Goal: Task Accomplishment & Management: Manage account settings

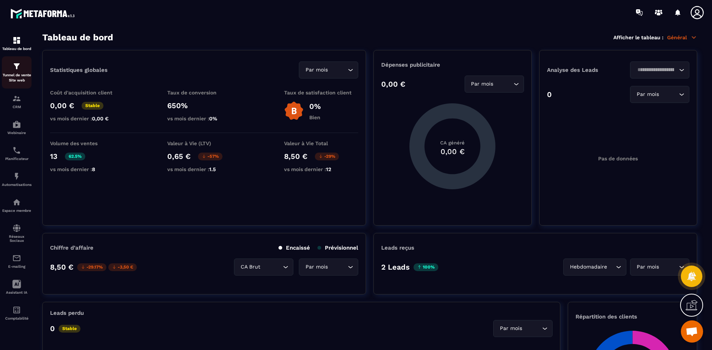
click at [23, 70] on div "Tunnel de vente Site web" at bounding box center [17, 72] width 30 height 21
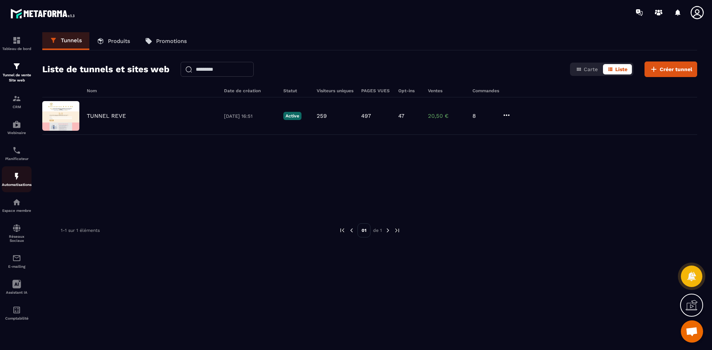
click at [19, 179] on img at bounding box center [16, 176] width 9 height 9
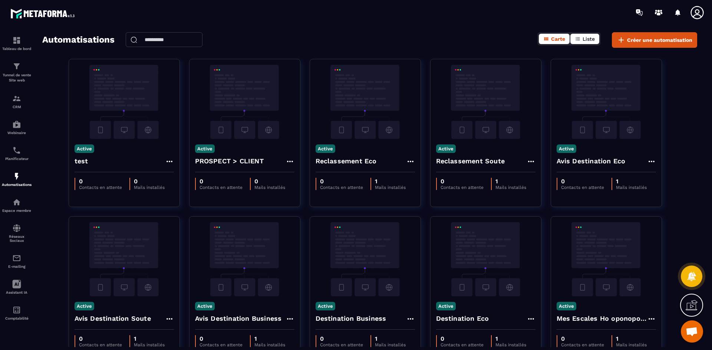
click at [586, 40] on span "Liste" at bounding box center [588, 39] width 12 height 6
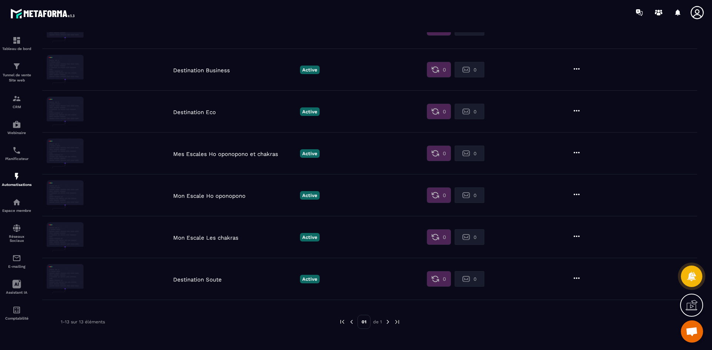
scroll to position [337, 0]
click at [209, 279] on p "Destination Soute" at bounding box center [234, 279] width 123 height 7
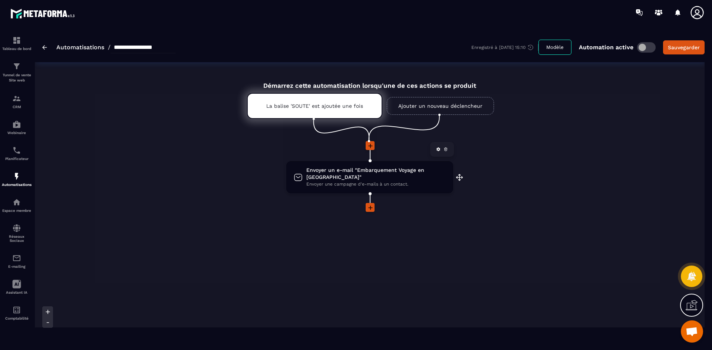
click at [360, 168] on span "Envoyer un e-mail "Embarquement Voyage en [GEOGRAPHIC_DATA]"" at bounding box center [375, 174] width 139 height 14
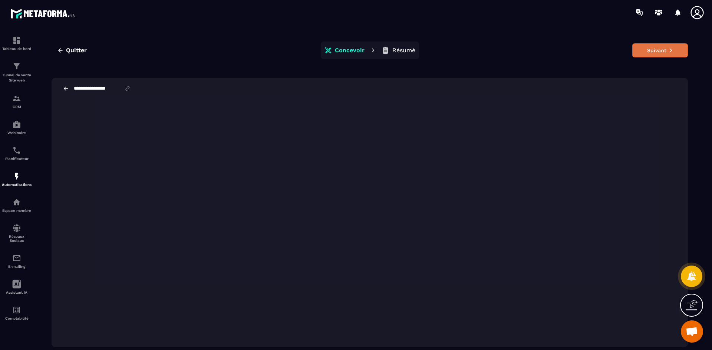
click at [656, 52] on button "Suivant" at bounding box center [660, 50] width 56 height 14
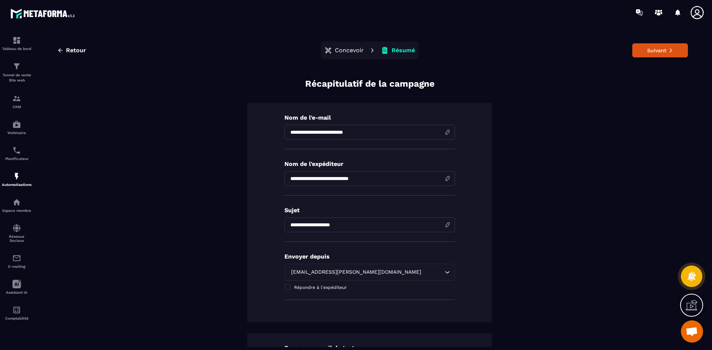
click at [343, 52] on p "Concevoir" at bounding box center [349, 50] width 29 height 7
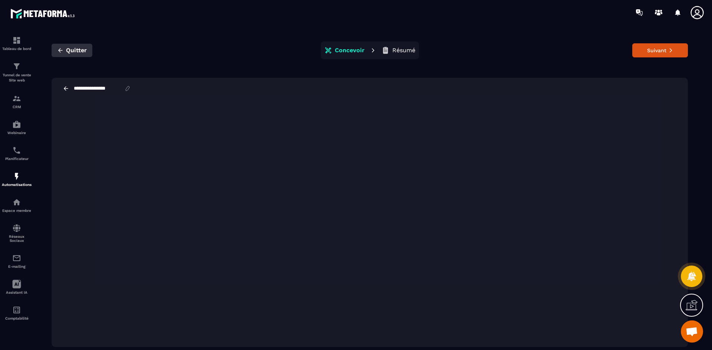
click at [69, 44] on div "Quitter Concevoir Résumé Suivant" at bounding box center [370, 51] width 636 height 18
click at [71, 47] on span "Quitter" at bounding box center [76, 50] width 21 height 7
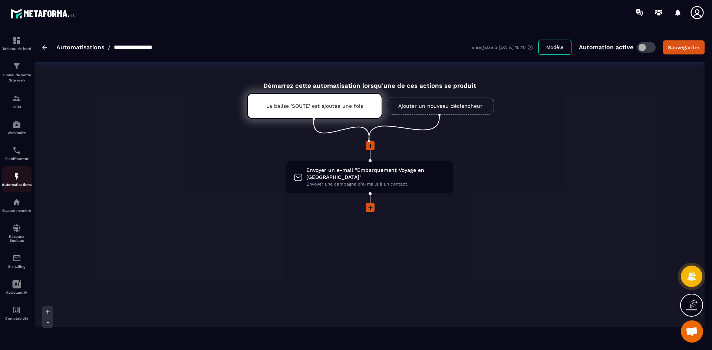
click at [16, 182] on div "Automatisations" at bounding box center [17, 179] width 30 height 15
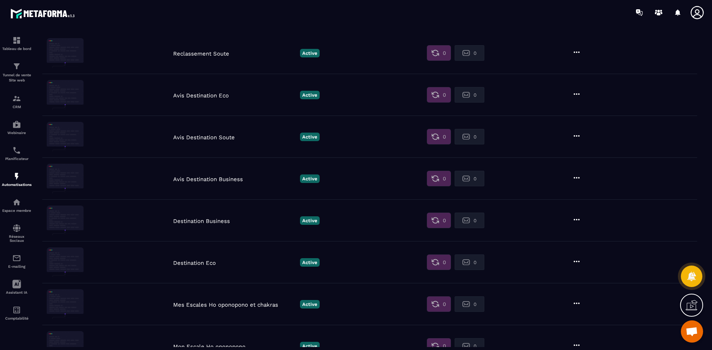
scroll to position [337, 0]
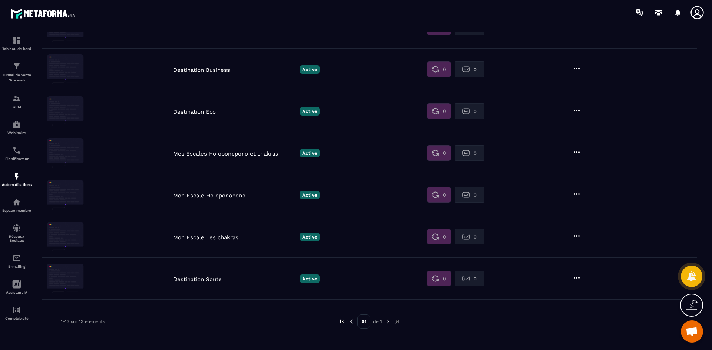
click at [212, 279] on p "Destination Soute" at bounding box center [234, 279] width 123 height 7
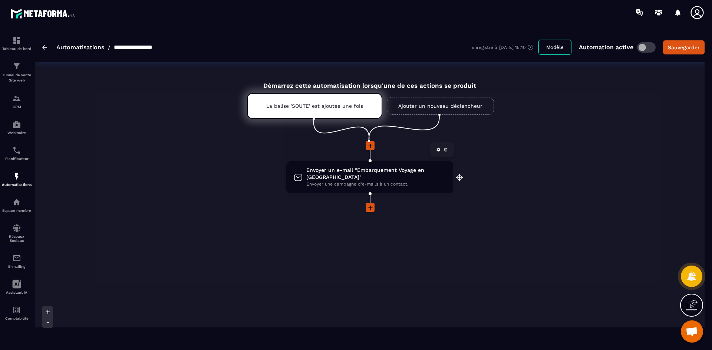
click at [372, 181] on span "Envoyer une campagne d'e-mails à un contact." at bounding box center [375, 184] width 139 height 7
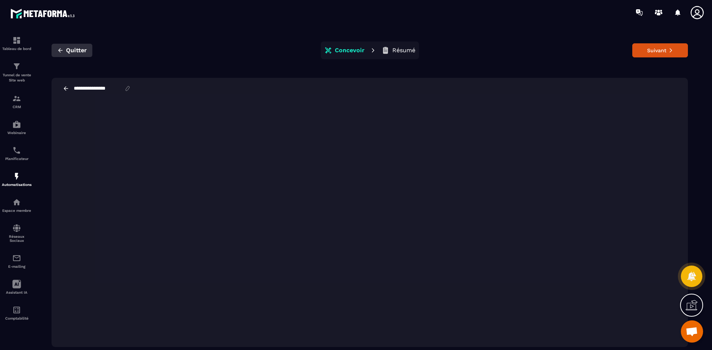
click at [83, 50] on span "Quitter" at bounding box center [76, 50] width 21 height 7
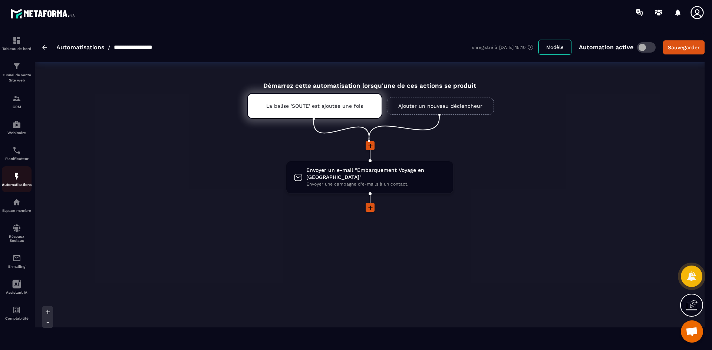
click at [25, 176] on div "Automatisations" at bounding box center [17, 179] width 30 height 15
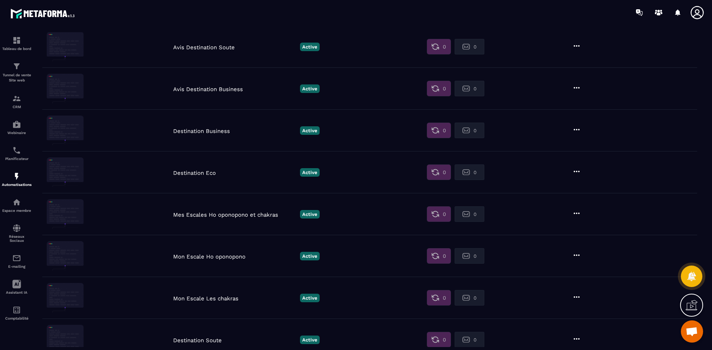
scroll to position [262, 0]
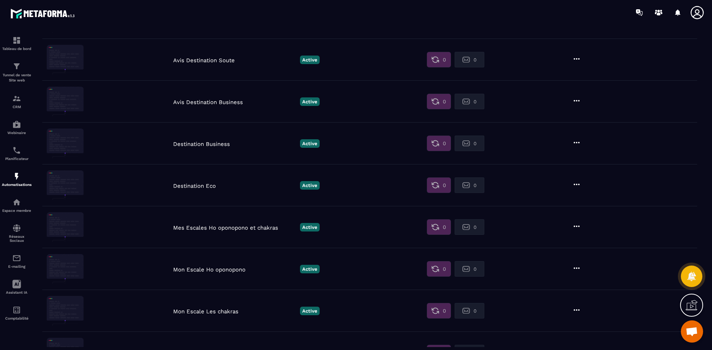
click at [209, 184] on p "Destination Eco" at bounding box center [234, 186] width 123 height 7
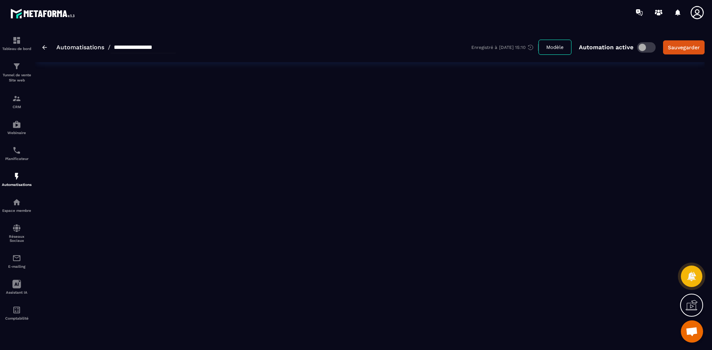
type input "**********"
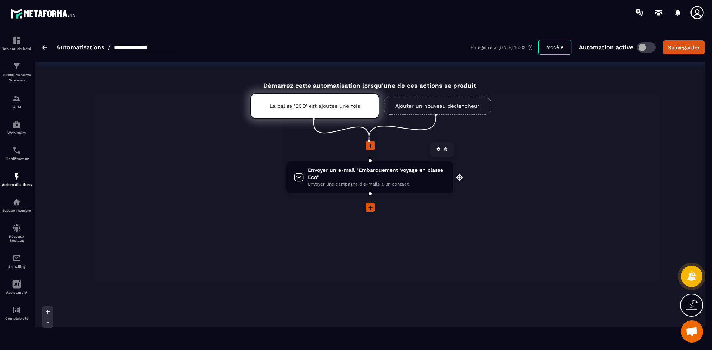
click at [358, 171] on span "Envoyer un e-mail "Embarquement Voyage en classe Eco"" at bounding box center [377, 174] width 138 height 14
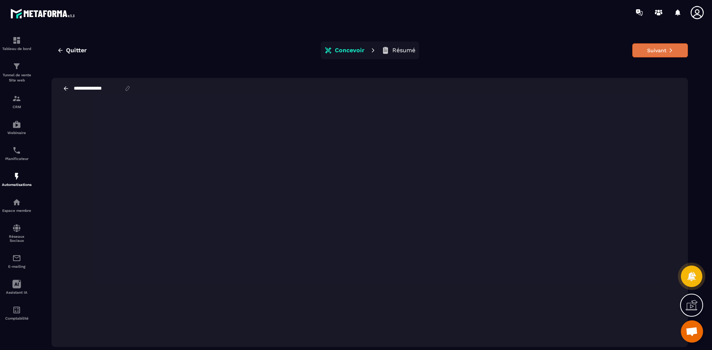
click at [665, 44] on button "Suivant" at bounding box center [660, 50] width 56 height 14
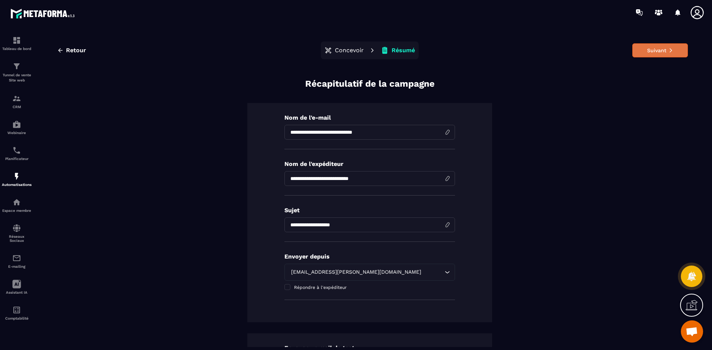
click at [659, 50] on button "Suivant" at bounding box center [660, 50] width 56 height 14
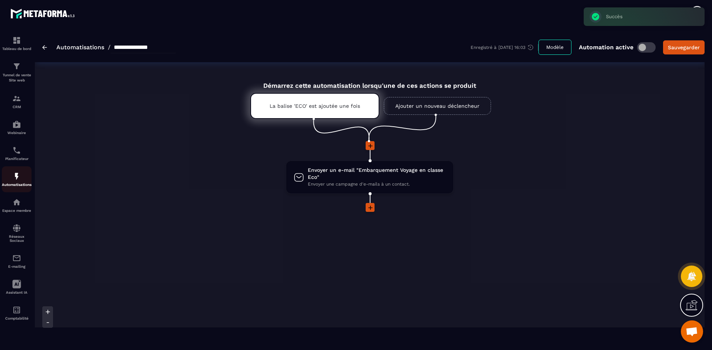
click at [17, 179] on img at bounding box center [16, 176] width 9 height 9
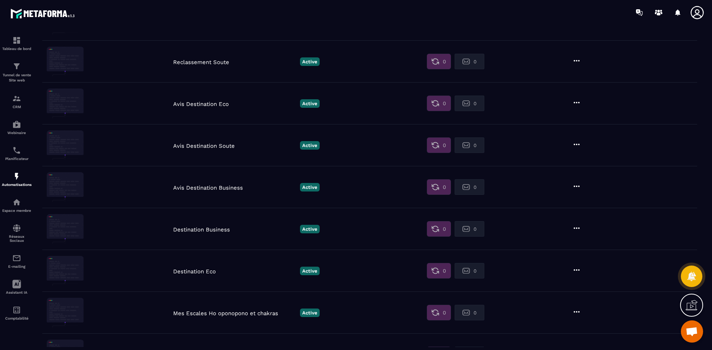
scroll to position [151, 0]
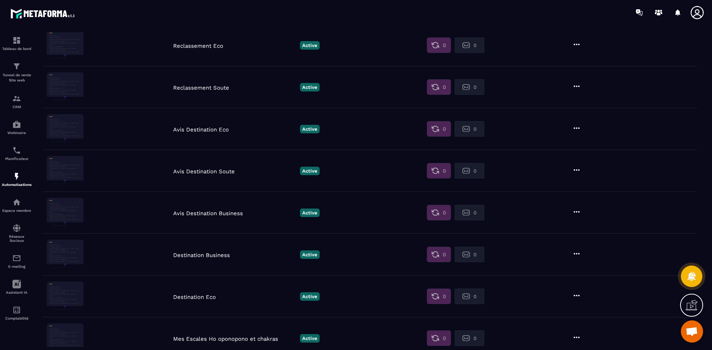
click at [201, 256] on p "Destination Business" at bounding box center [234, 255] width 123 height 7
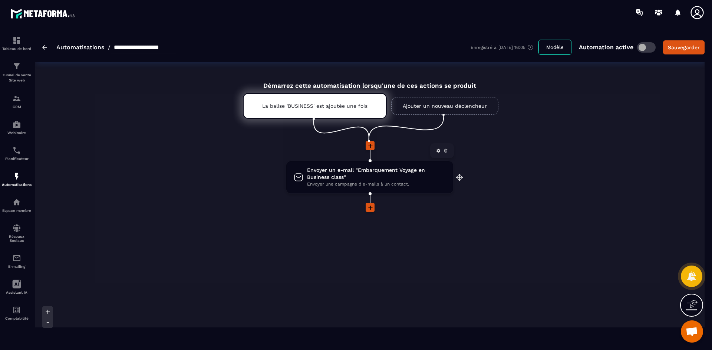
click at [341, 169] on span "Envoyer un e-mail "Embarquement Voyage en Business class"" at bounding box center [376, 174] width 139 height 14
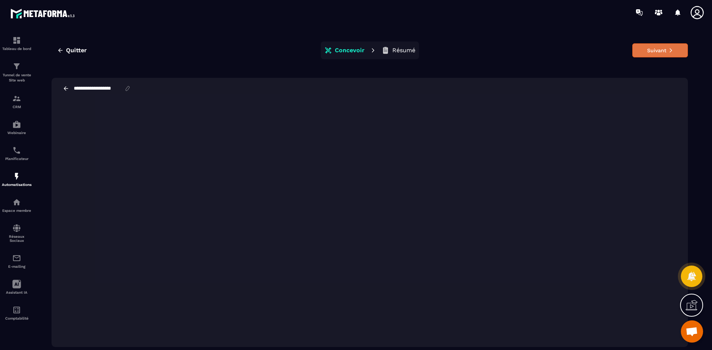
click at [654, 48] on button "Suivant" at bounding box center [660, 50] width 56 height 14
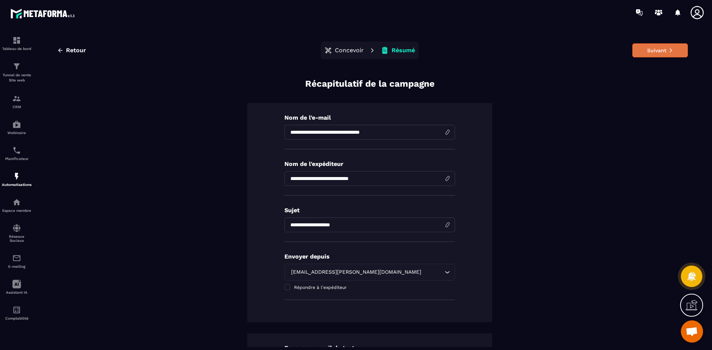
click at [654, 48] on button "Suivant" at bounding box center [660, 50] width 56 height 14
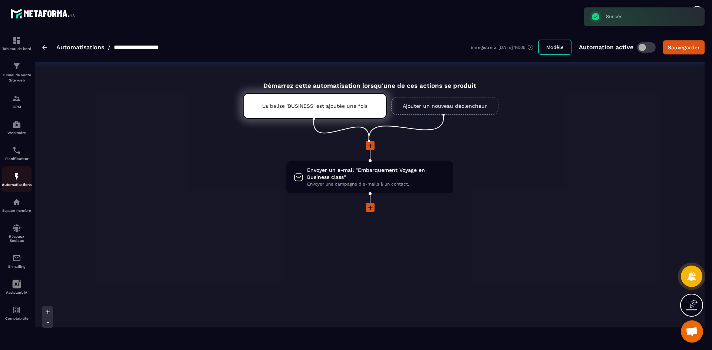
click at [17, 174] on img at bounding box center [16, 176] width 9 height 9
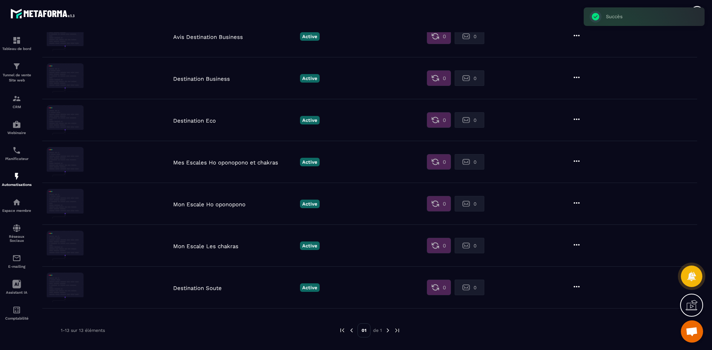
scroll to position [337, 0]
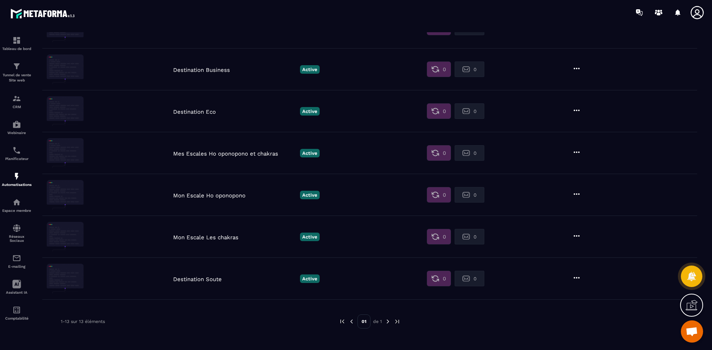
click at [78, 234] on img at bounding box center [65, 237] width 37 height 30
click at [77, 238] on img at bounding box center [65, 237] width 37 height 30
click at [207, 237] on p "Mon Escale Les chakras" at bounding box center [234, 237] width 123 height 7
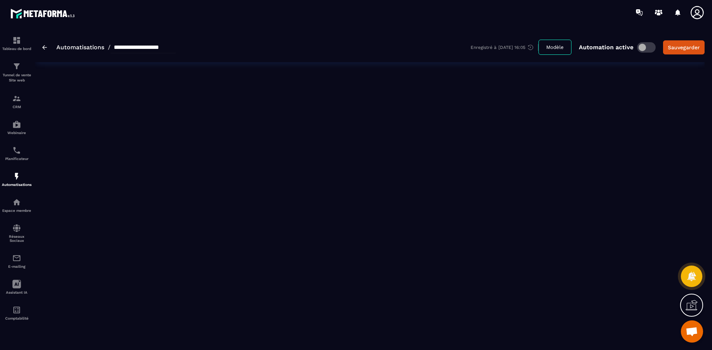
type input "**********"
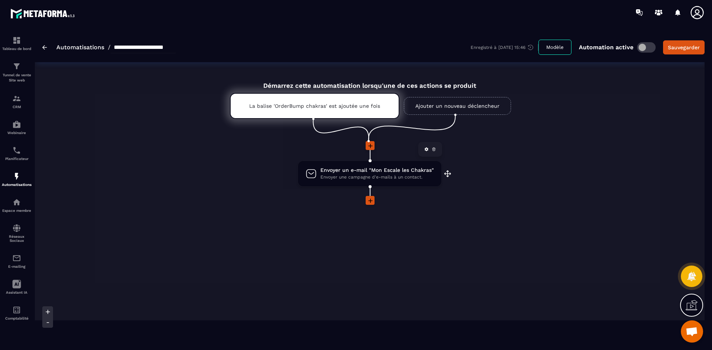
click at [379, 171] on span "Envoyer un e-mail "Mon Escale les Chakras"" at bounding box center [376, 170] width 113 height 7
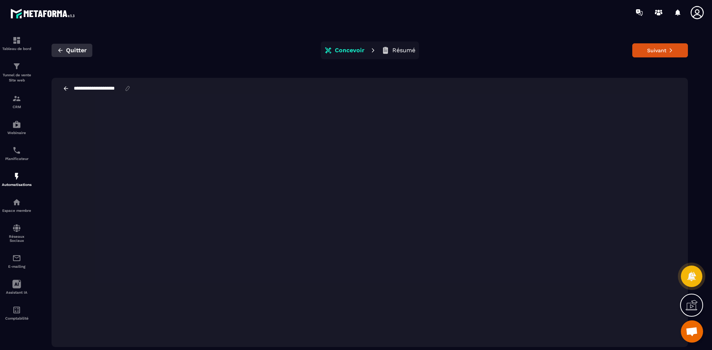
click at [63, 49] on icon "button" at bounding box center [60, 50] width 7 height 7
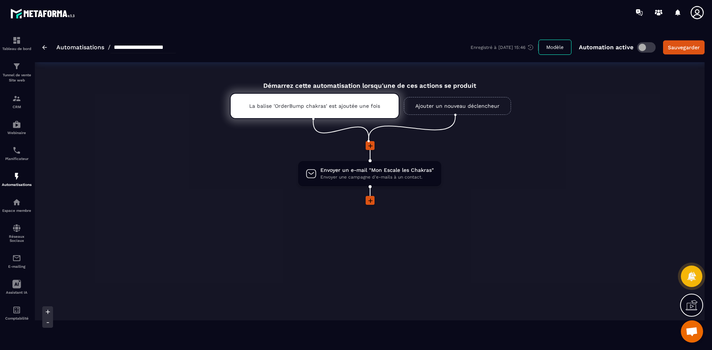
click at [45, 47] on img at bounding box center [44, 47] width 5 height 4
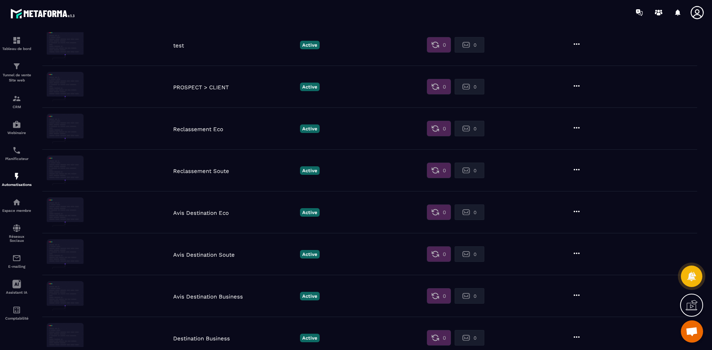
scroll to position [74, 0]
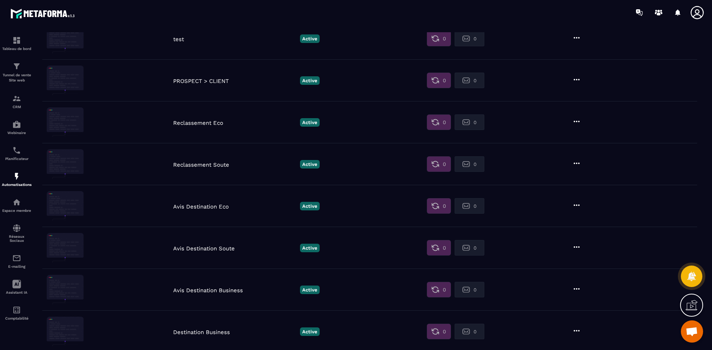
click at [211, 165] on p "Reclassement Soute" at bounding box center [234, 165] width 123 height 7
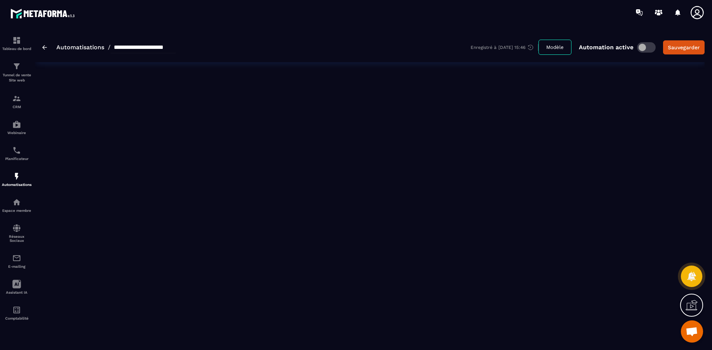
type input "**********"
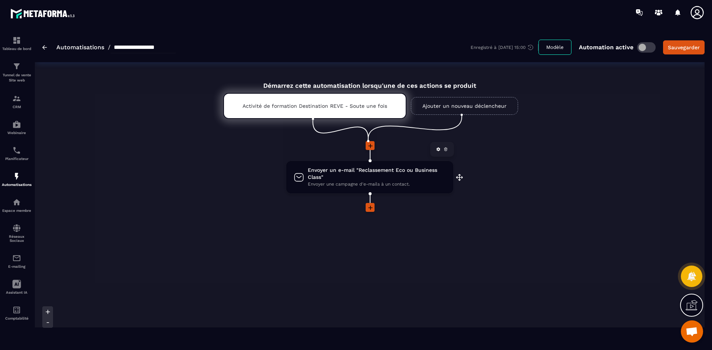
click at [334, 179] on span "Envoyer un e-mail "Reclassement Eco ou Business Class"" at bounding box center [377, 174] width 138 height 14
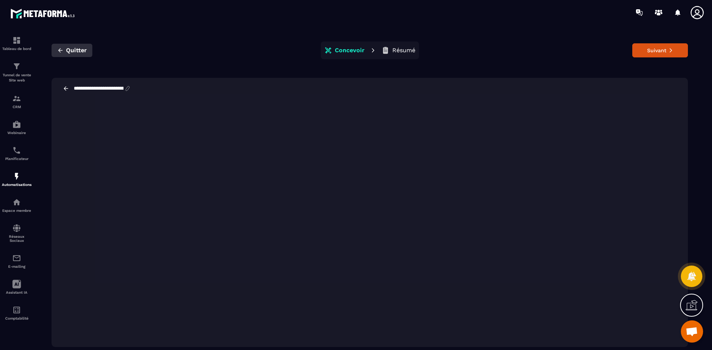
click at [76, 50] on span "Quitter" at bounding box center [76, 50] width 21 height 7
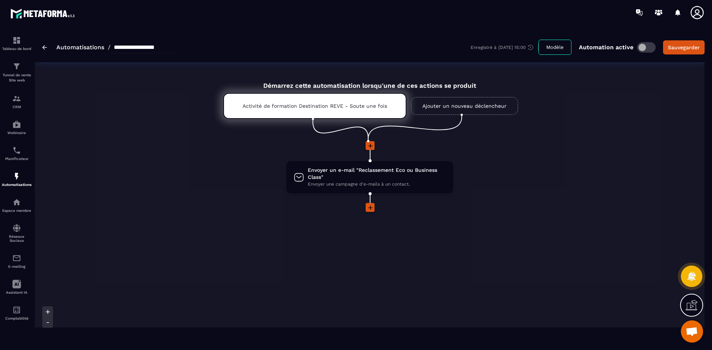
click at [42, 48] on div "**********" at bounding box center [369, 47] width 669 height 30
click at [45, 49] on img at bounding box center [44, 47] width 5 height 4
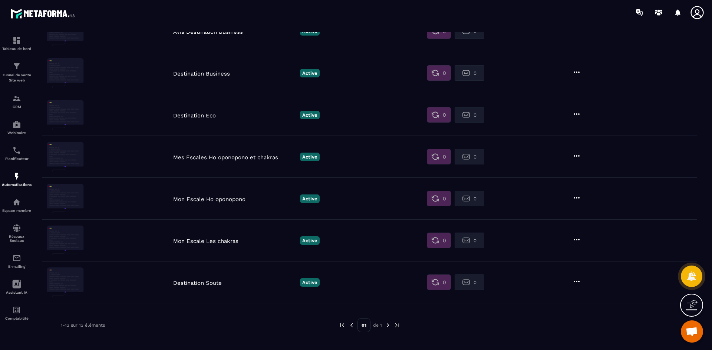
scroll to position [334, 0]
click at [698, 13] on icon at bounding box center [696, 12] width 13 height 13
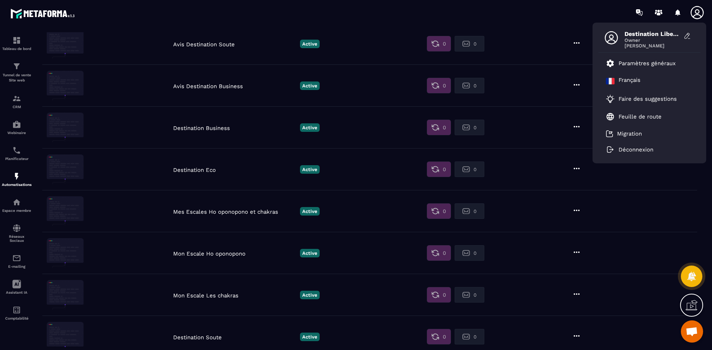
scroll to position [297, 0]
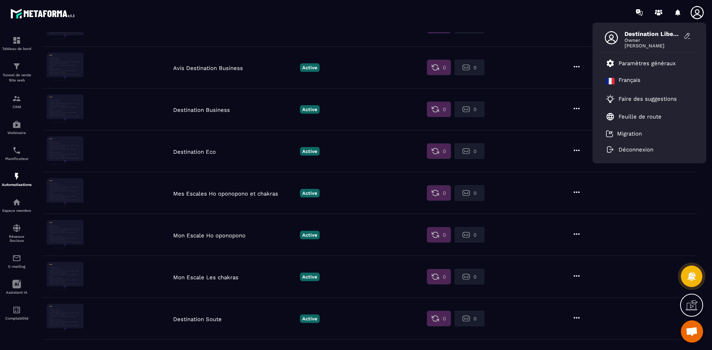
click at [209, 152] on p "Destination Eco" at bounding box center [234, 152] width 123 height 7
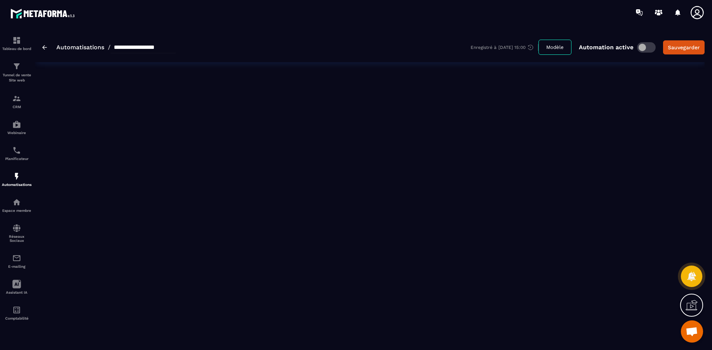
type input "**********"
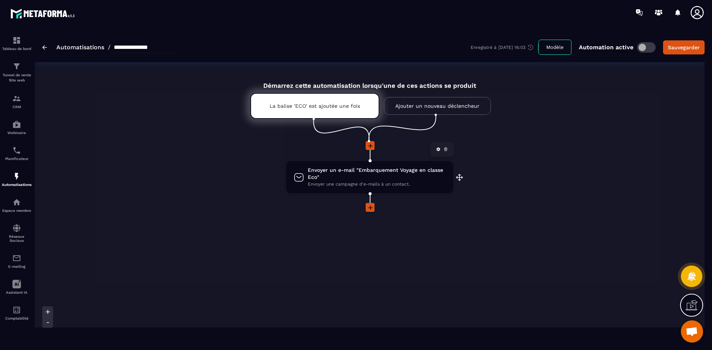
click at [360, 182] on span "Envoyer une campagne d'e-mails à un contact." at bounding box center [377, 184] width 138 height 7
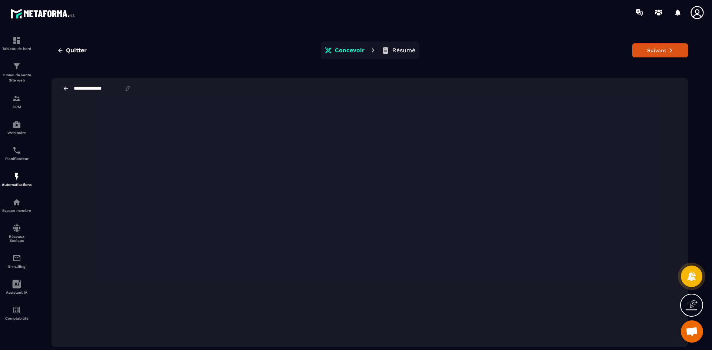
click at [699, 13] on icon at bounding box center [696, 12] width 15 height 15
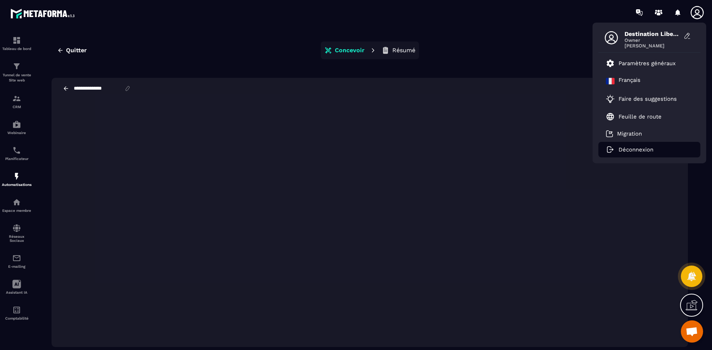
click at [646, 148] on p "Déconnexion" at bounding box center [635, 149] width 35 height 7
